Goal: Task Accomplishment & Management: Complete application form

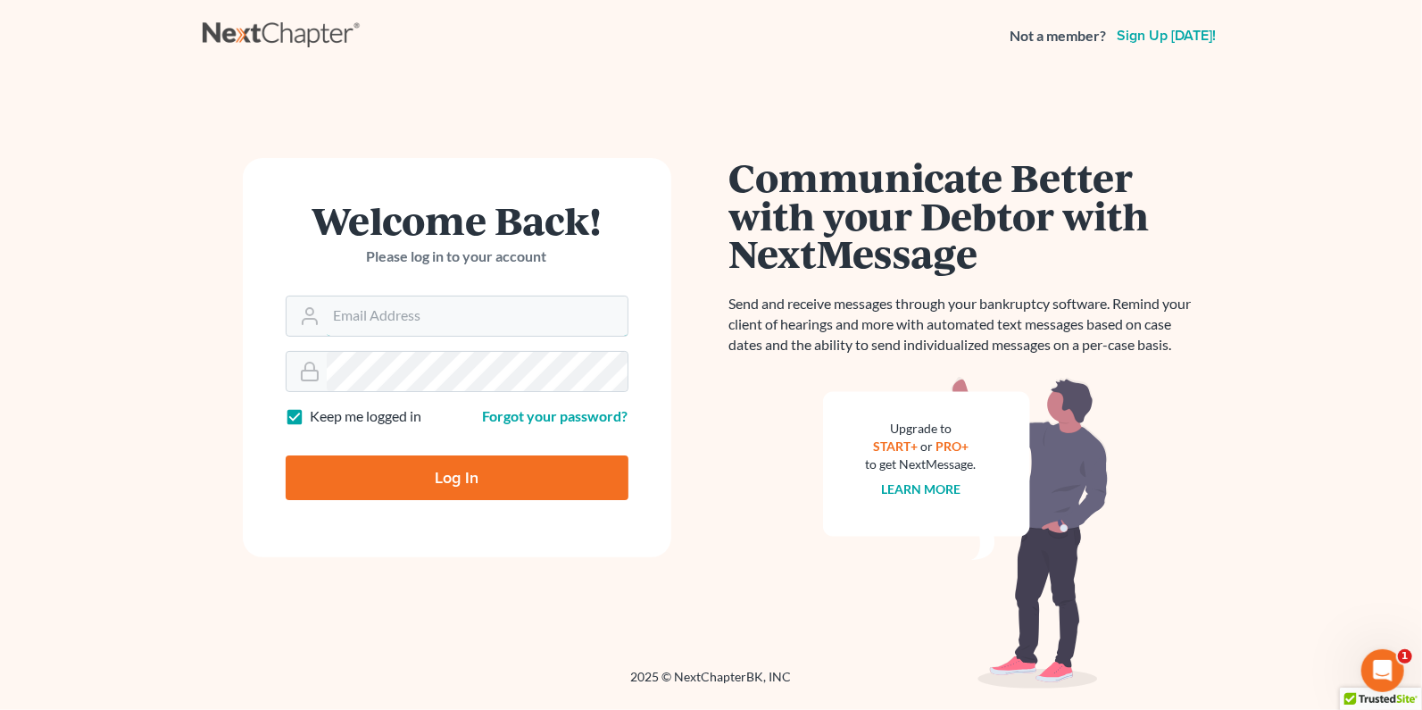
type input "[PERSON_NAME][EMAIL_ADDRESS][DOMAIN_NAME]"
click at [419, 484] on input "Log In" at bounding box center [457, 477] width 343 height 45
type input "Thinking..."
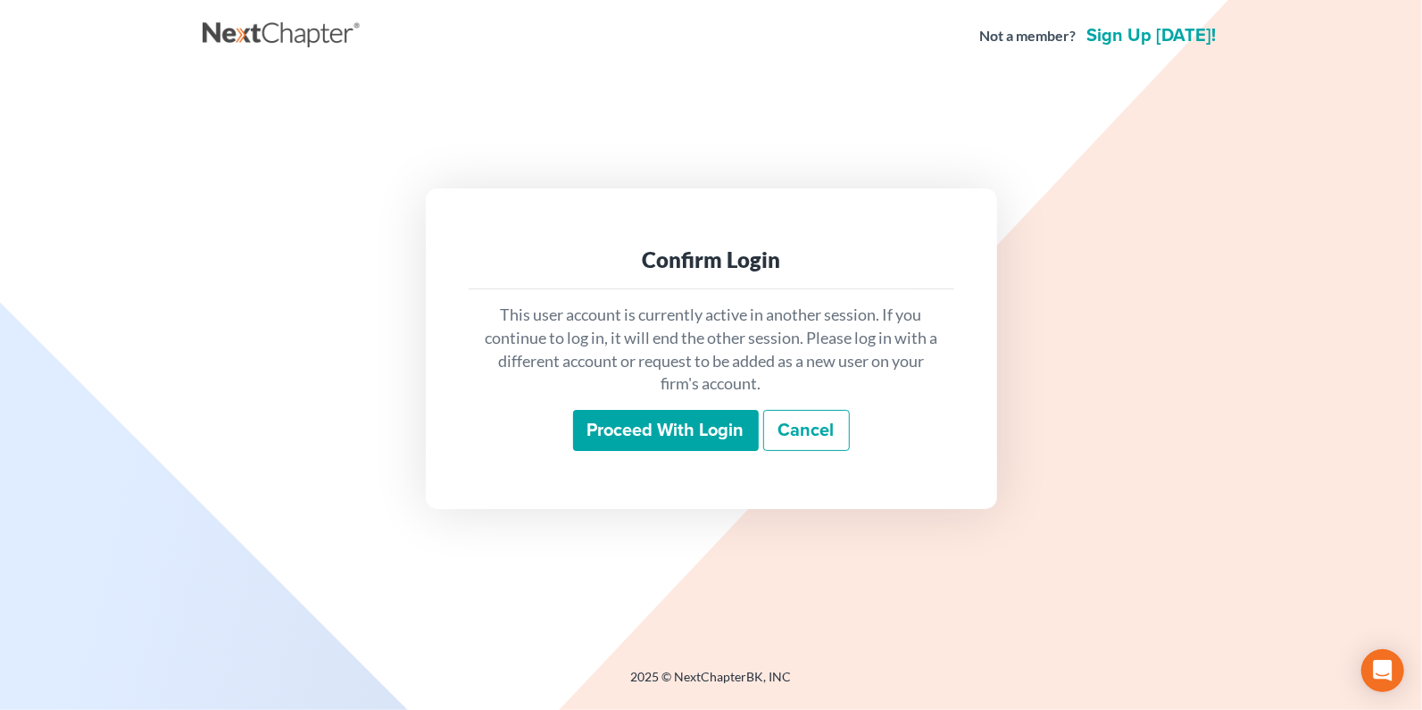
click at [693, 424] on input "Proceed with login" at bounding box center [666, 430] width 186 height 41
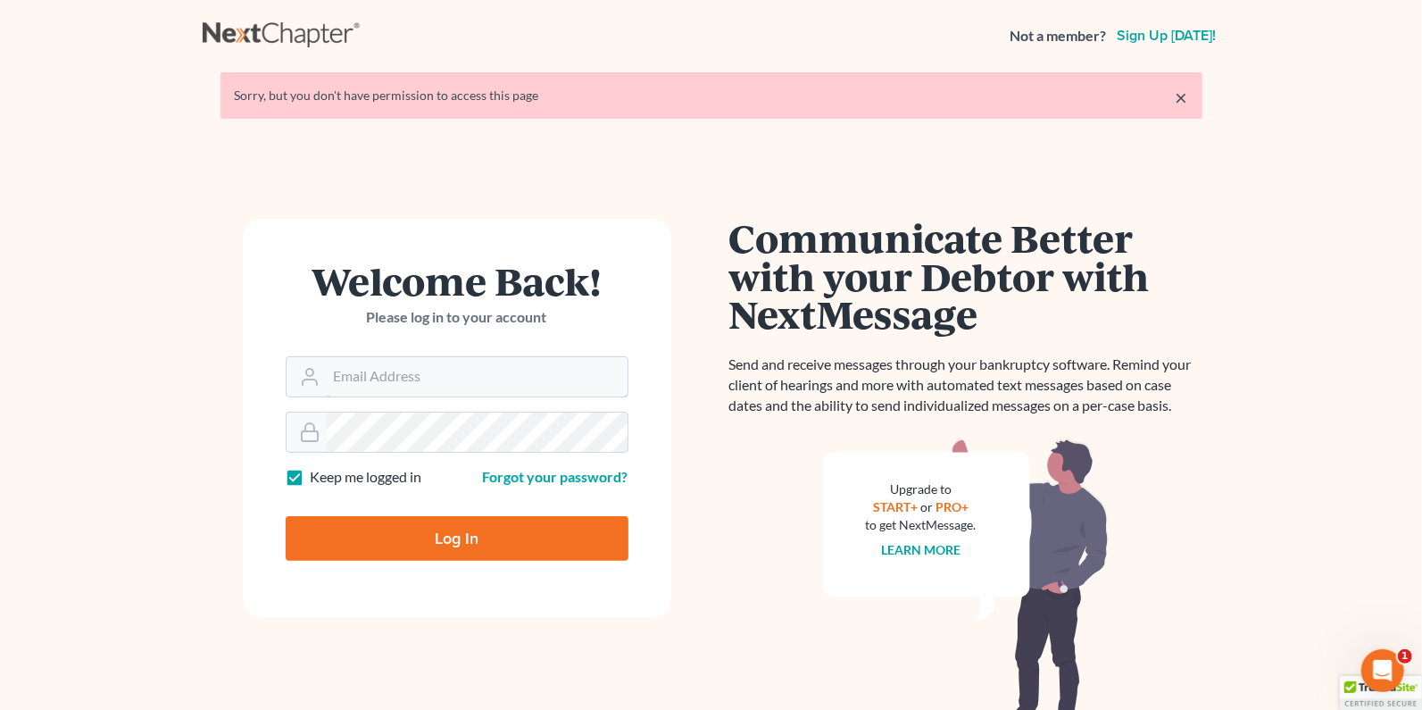
type input "[PERSON_NAME][EMAIL_ADDRESS][DOMAIN_NAME]"
click at [402, 516] on input "Log In" at bounding box center [457, 538] width 343 height 45
type input "Thinking..."
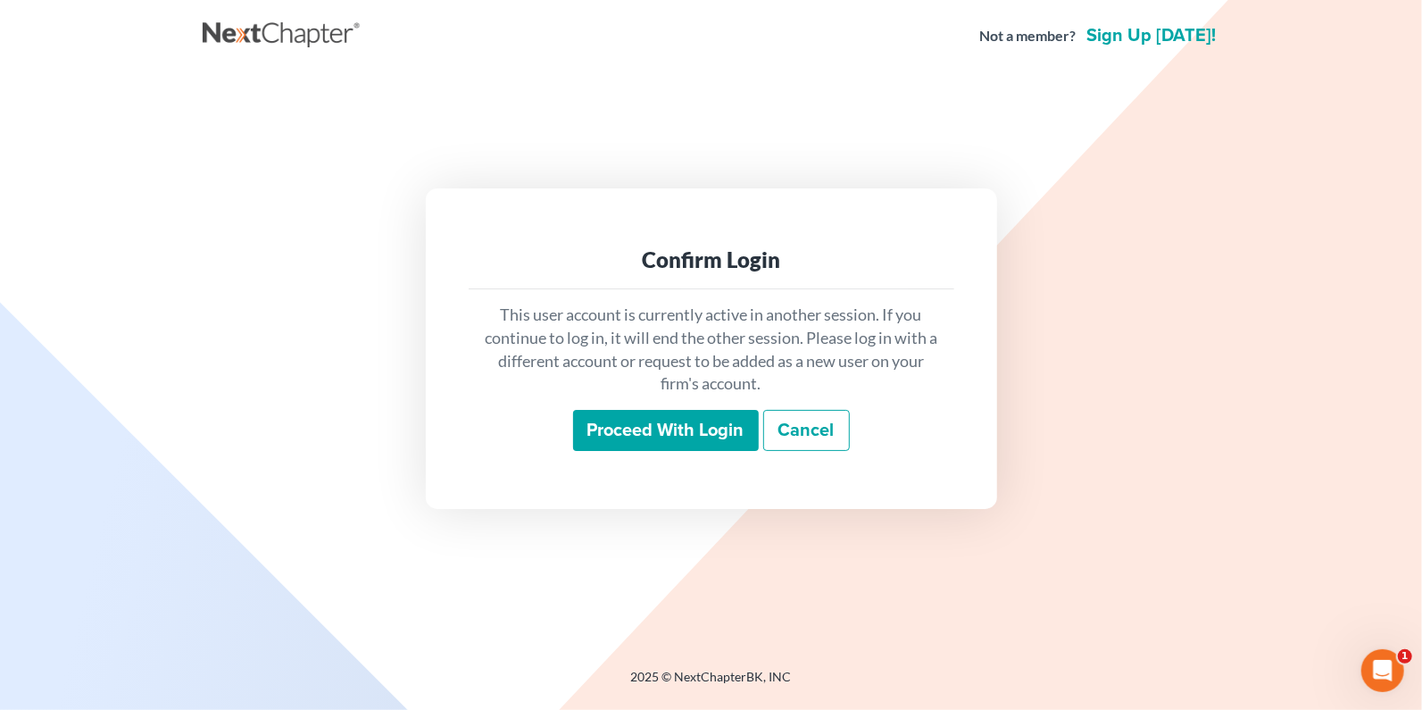
click at [693, 436] on input "Proceed with login" at bounding box center [666, 430] width 186 height 41
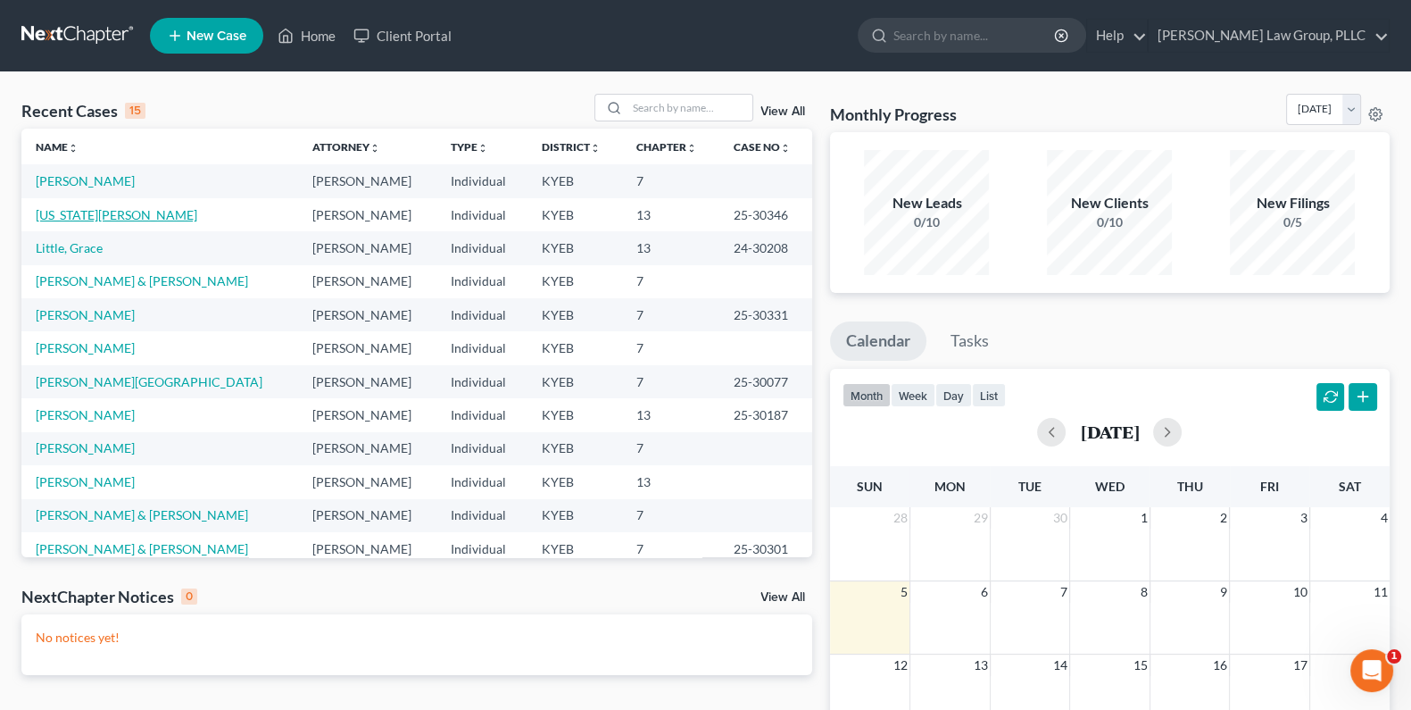
click at [85, 216] on link "[US_STATE][PERSON_NAME]" at bounding box center [117, 214] width 162 height 15
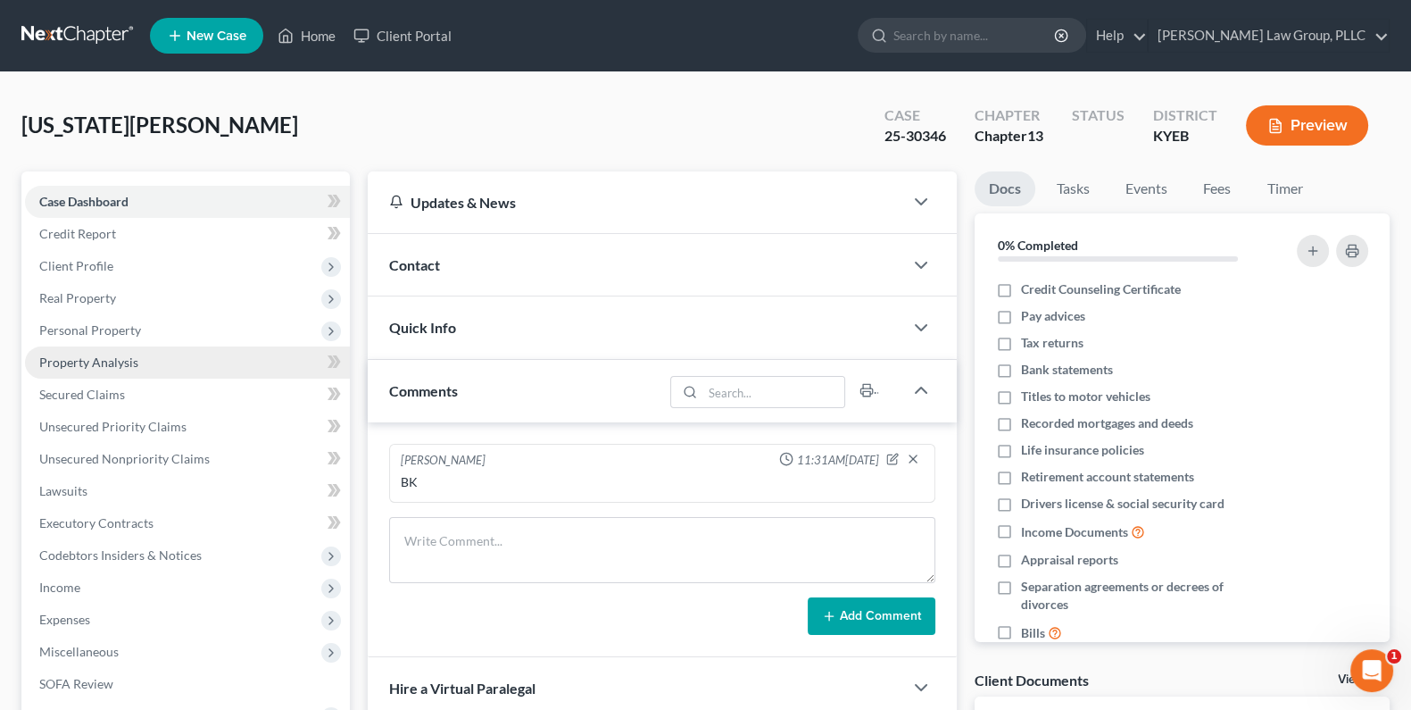
click at [108, 366] on span "Property Analysis" at bounding box center [88, 361] width 99 height 15
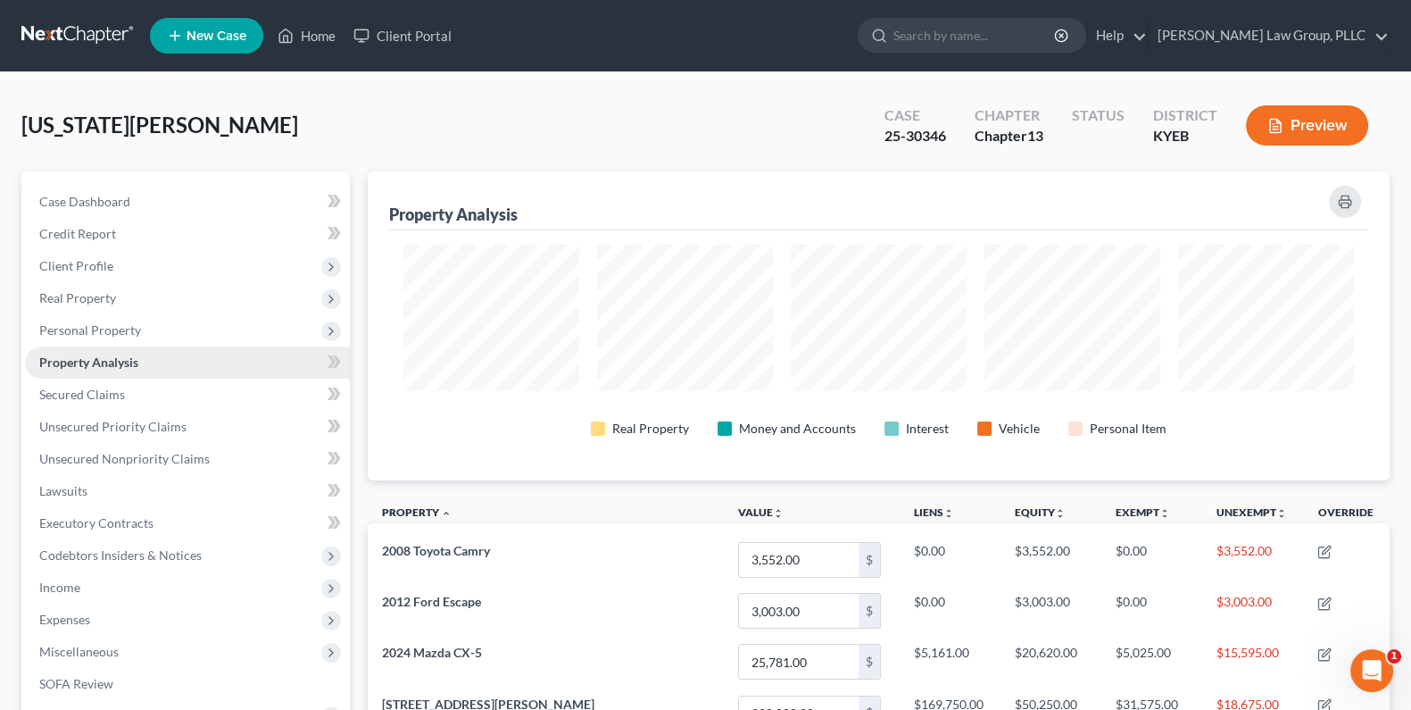
scroll to position [308, 1021]
click at [80, 396] on span "Secured Claims" at bounding box center [82, 393] width 86 height 15
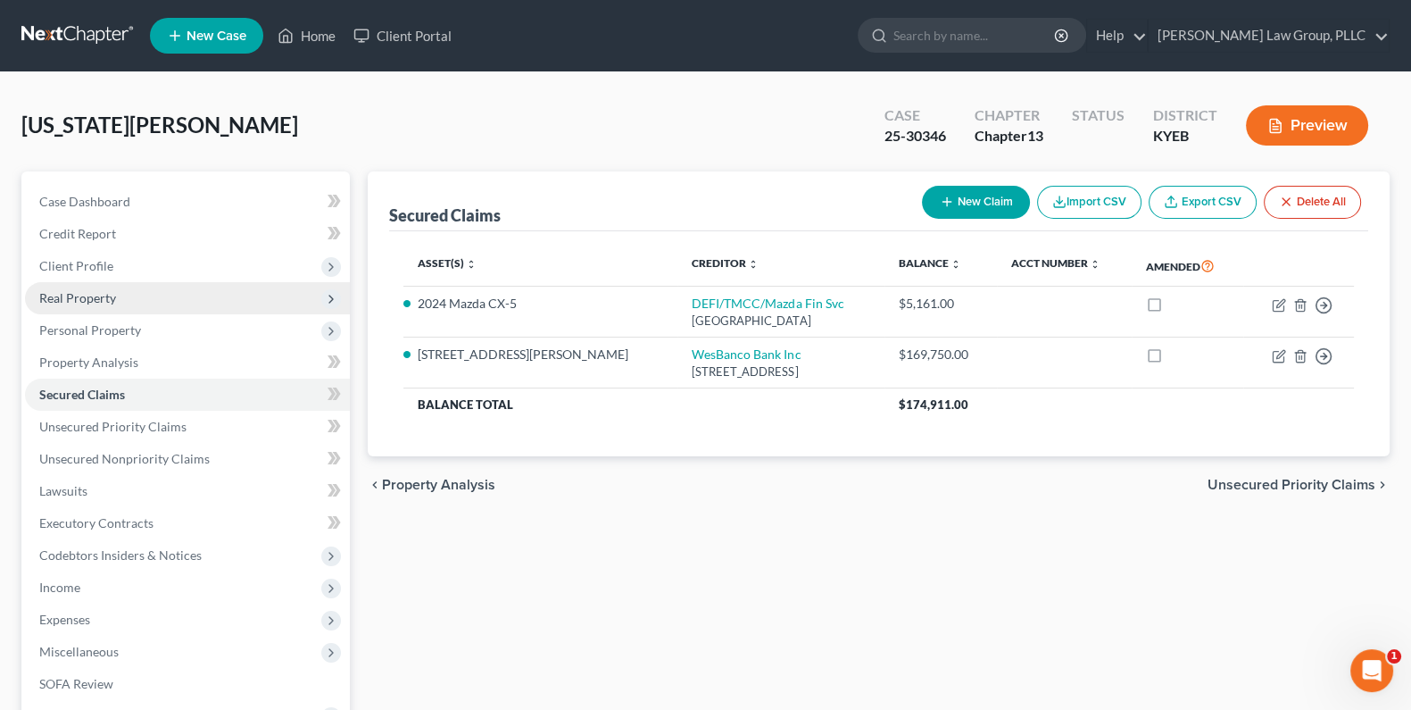
click at [118, 299] on span "Real Property" at bounding box center [187, 298] width 325 height 32
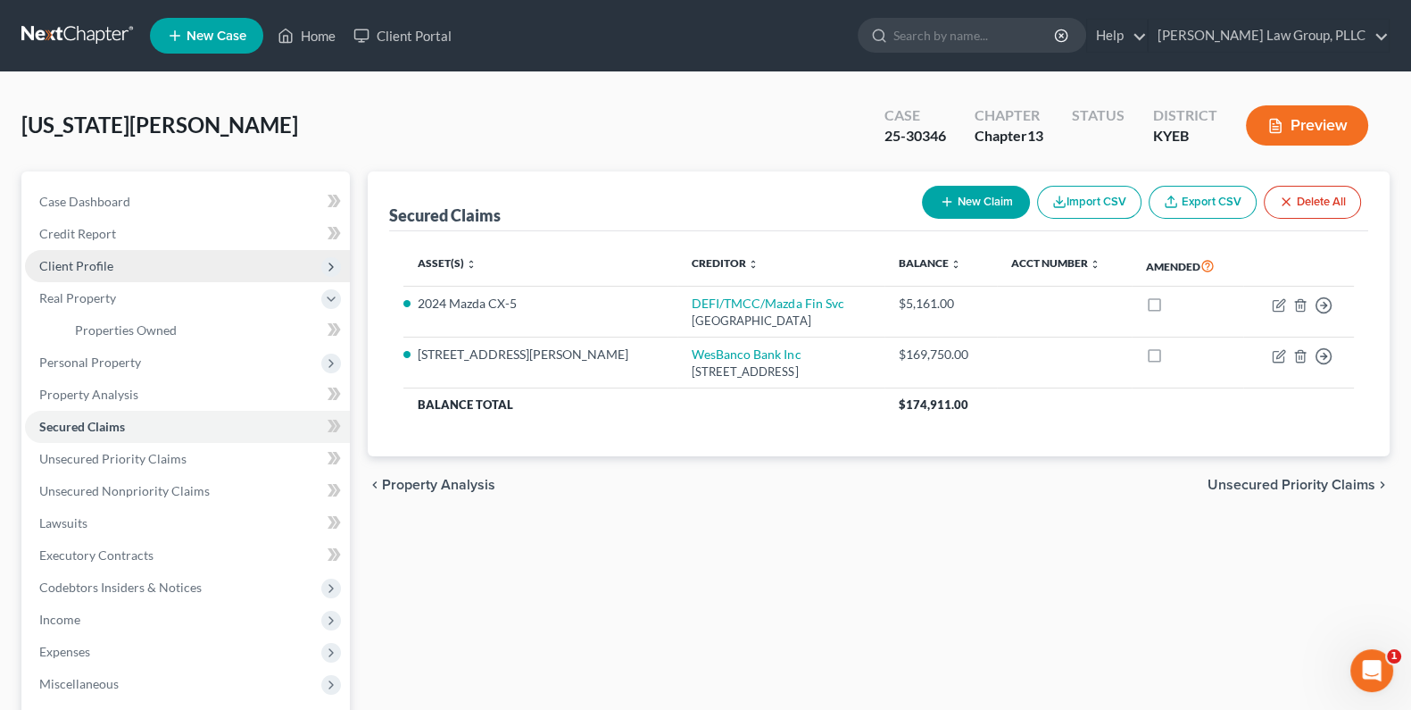
click at [129, 270] on span "Client Profile" at bounding box center [187, 266] width 325 height 32
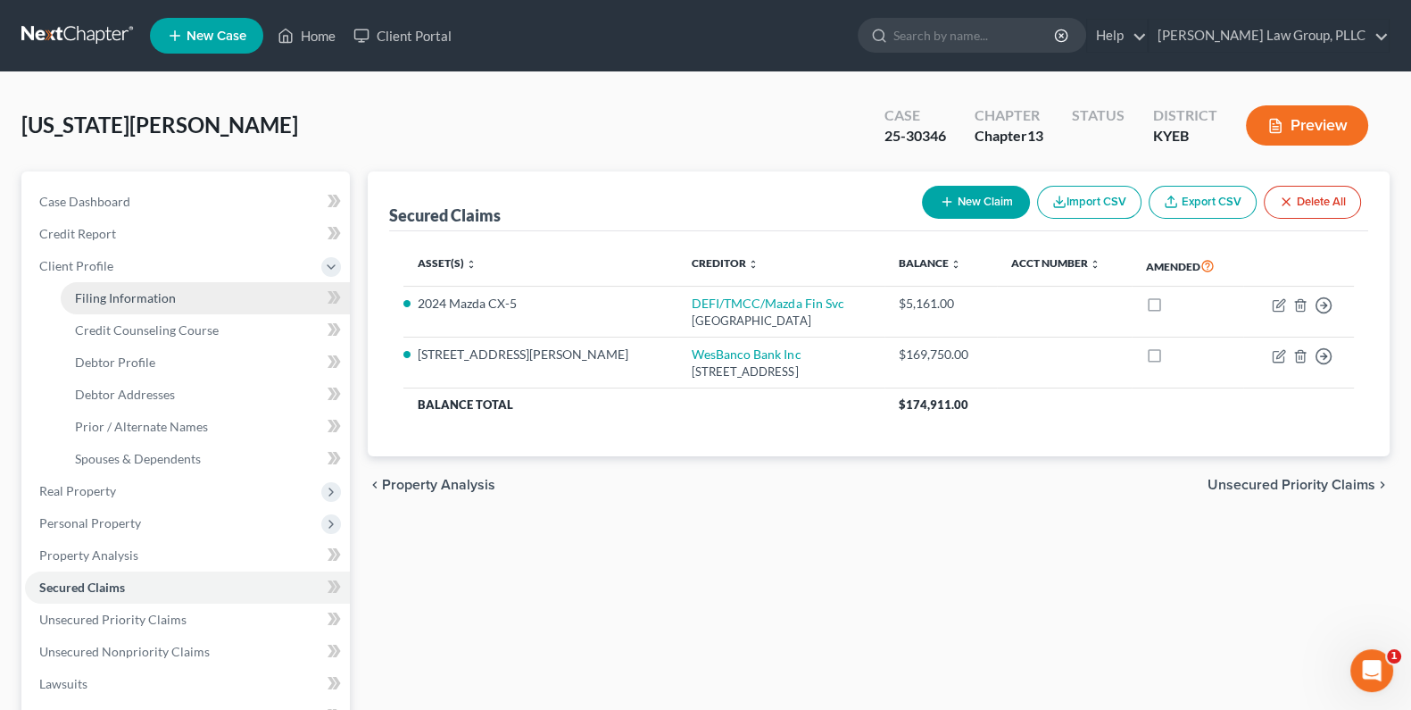
click at [163, 299] on span "Filing Information" at bounding box center [125, 297] width 101 height 15
select select "1"
select select "0"
select select "3"
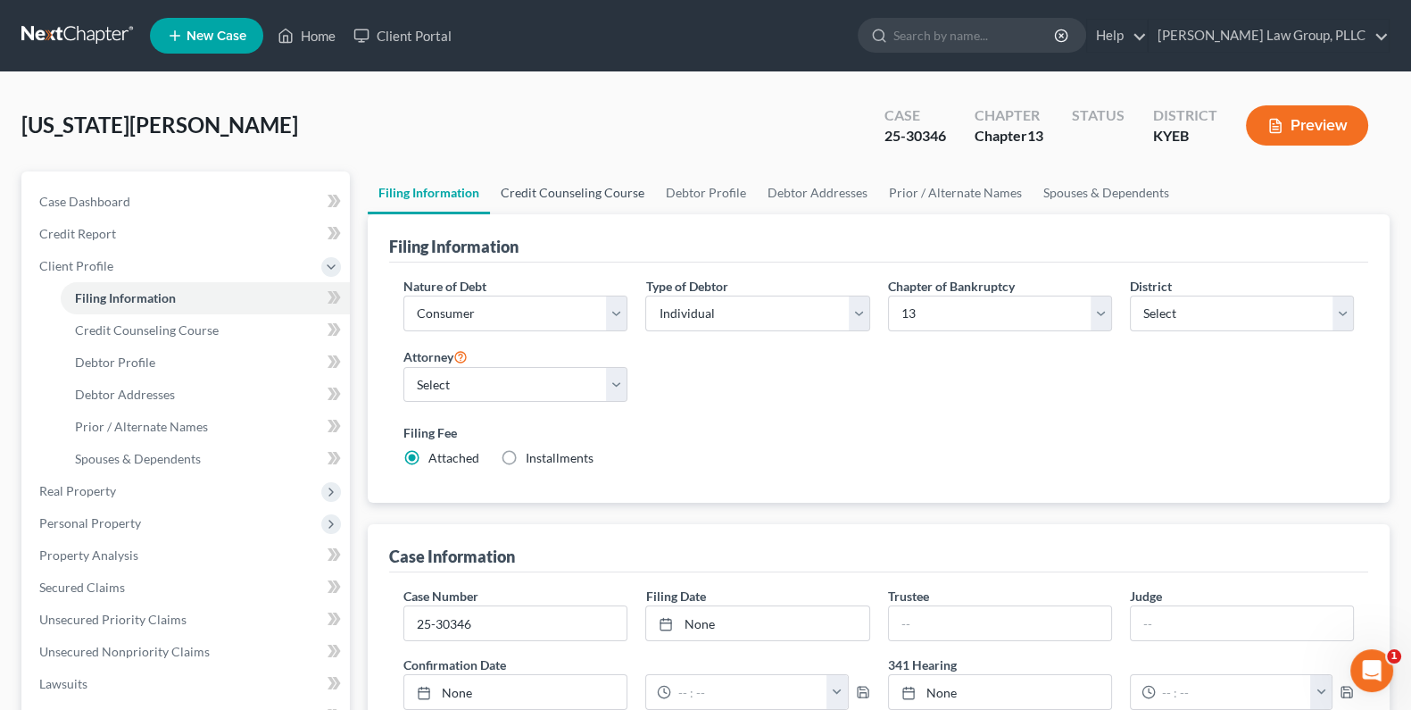
click at [573, 194] on link "Credit Counseling Course" at bounding box center [572, 192] width 165 height 43
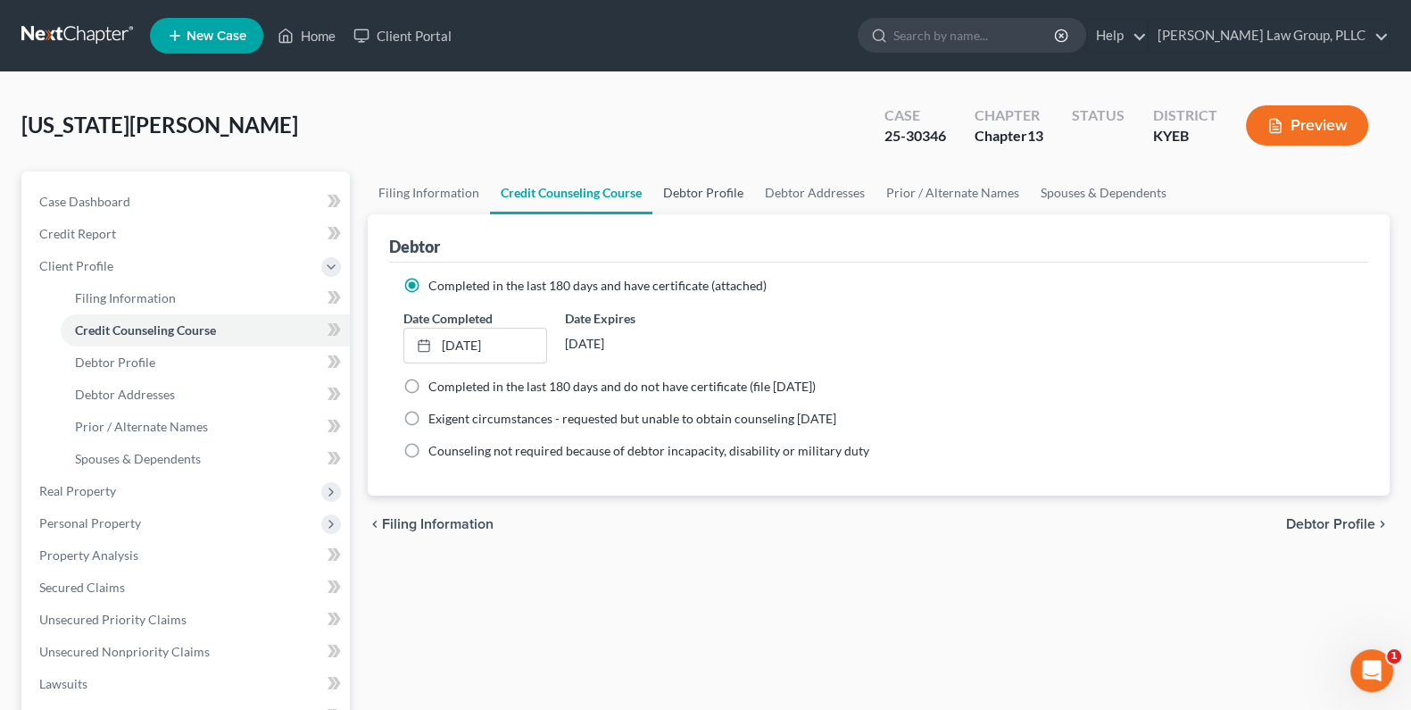
click at [685, 189] on link "Debtor Profile" at bounding box center [703, 192] width 102 height 43
select select "3"
select select "1"
